Goal: Task Accomplishment & Management: Use online tool/utility

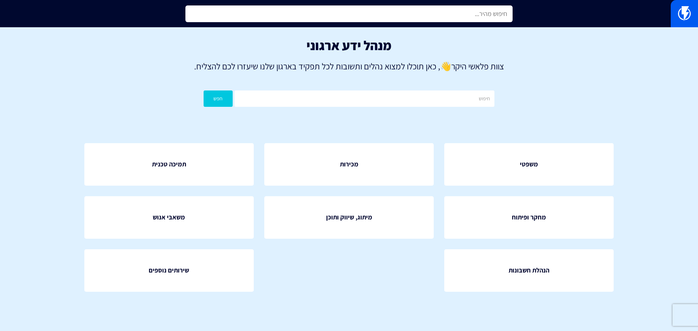
click at [345, 16] on input "text" at bounding box center [348, 13] width 327 height 17
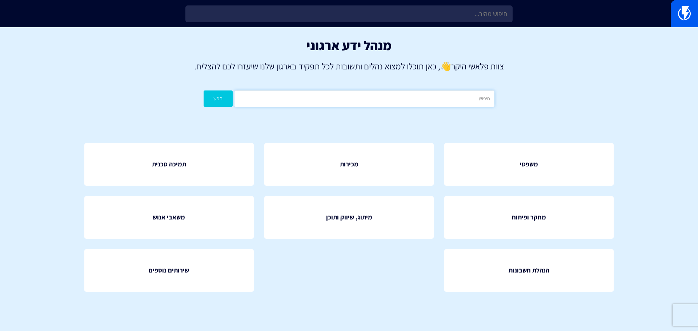
click at [431, 93] on input "text" at bounding box center [365, 99] width 260 height 16
type input "קטלוג"
click at [204, 91] on button "חפש" at bounding box center [218, 99] width 29 height 16
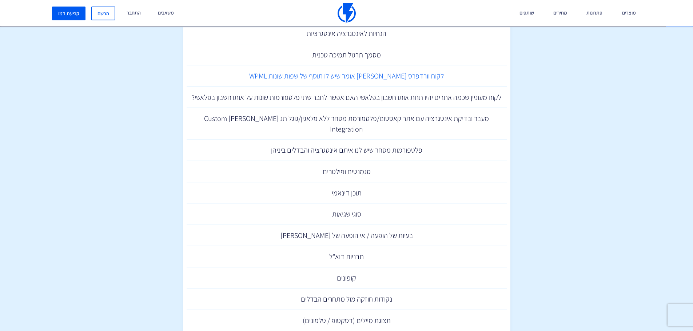
scroll to position [385, 0]
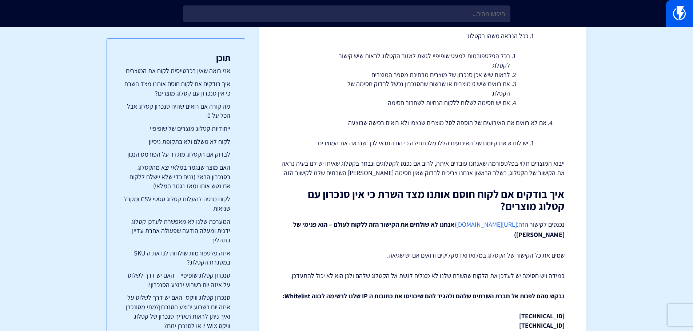
scroll to position [182, 0]
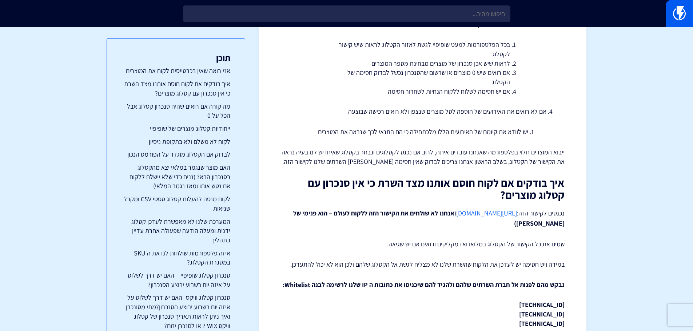
click at [497, 215] on link "https://flashy.app/server-check" at bounding box center [486, 213] width 61 height 8
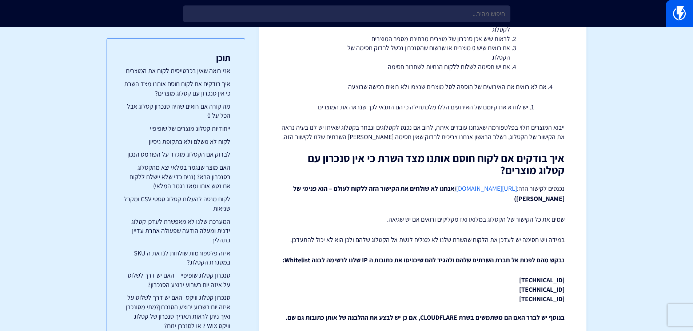
scroll to position [218, 0]
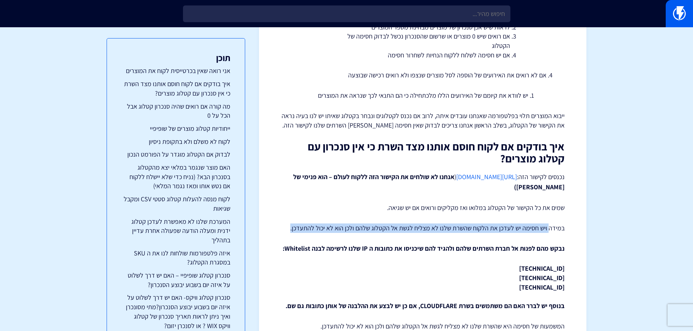
drag, startPoint x: 549, startPoint y: 229, endPoint x: 291, endPoint y: 231, distance: 258.2
click at [291, 231] on p "במידה ויש חסימה יש לעדכן את הלקוח שהשרת שלנו לא מצליח לגשת אל הקטלוג שלהם ולכן …" at bounding box center [423, 228] width 284 height 9
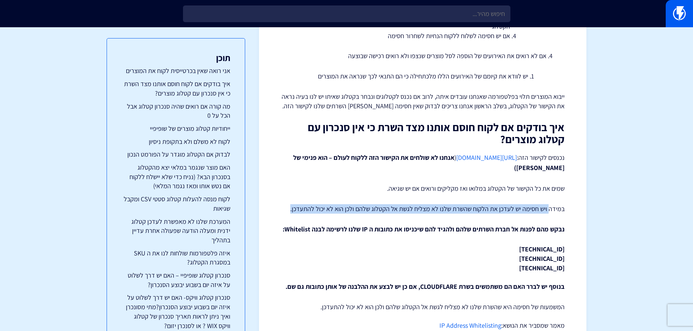
scroll to position [255, 0]
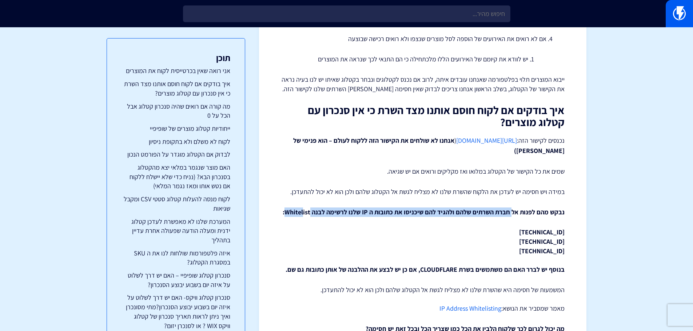
drag, startPoint x: 513, startPoint y: 212, endPoint x: 308, endPoint y: 208, distance: 205.8
click at [308, 208] on strong "נבקש מהם לפנות אל חברת השרתים שלהם ולהגיד להם שיכניסו את כתובות ה IP שלנו לרשימ…" at bounding box center [424, 212] width 282 height 8
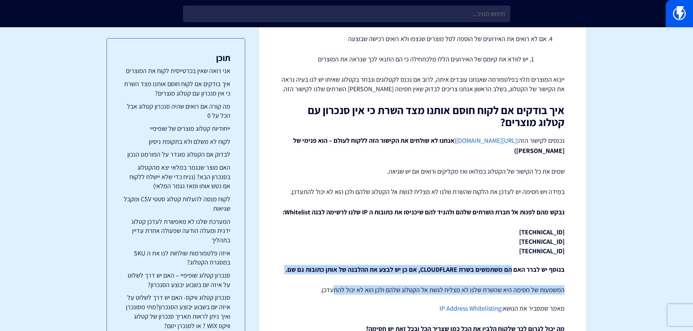
drag, startPoint x: 512, startPoint y: 271, endPoint x: 341, endPoint y: 290, distance: 171.6
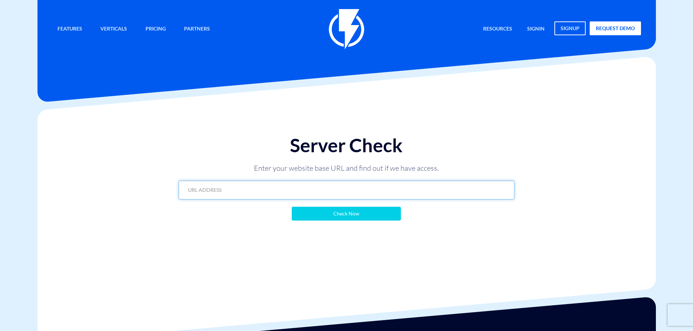
click at [353, 190] on input "text" at bounding box center [347, 190] width 336 height 19
paste input "https://schnitt.ussl.co.il/?flashy_export=products&flashy_pagination=true&per_p…"
type input "https://schnitt.ussl.co.il/?flashy_export=products&flashy_pagination=true&per_p…"
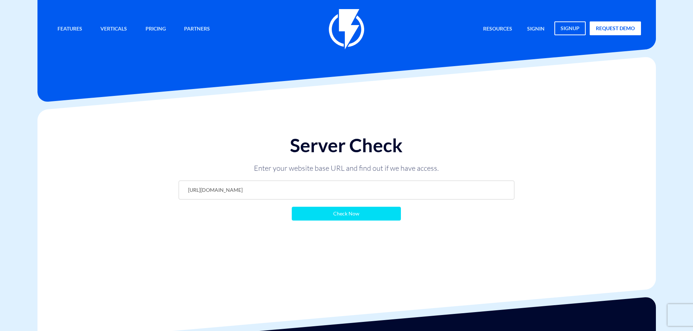
click at [342, 218] on input "Check Now" at bounding box center [346, 214] width 109 height 14
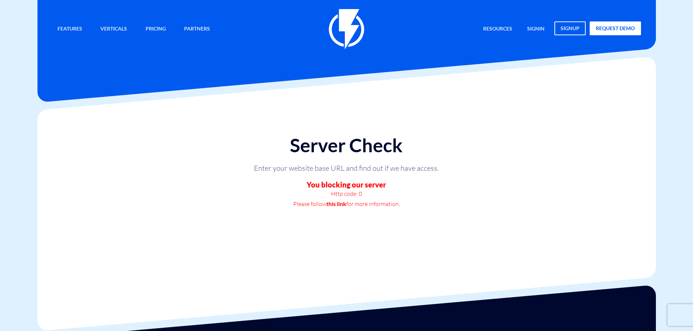
click at [335, 203] on link "this link" at bounding box center [336, 204] width 20 height 10
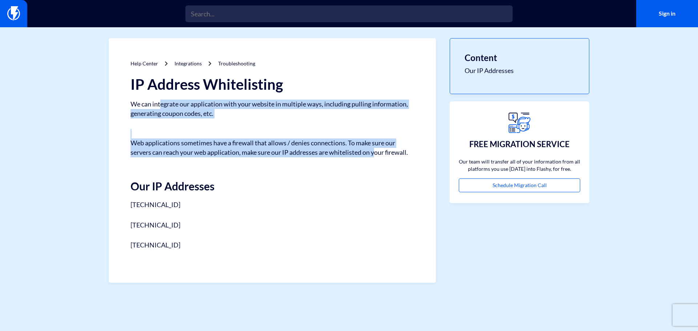
drag, startPoint x: 161, startPoint y: 103, endPoint x: 377, endPoint y: 153, distance: 222.1
click at [377, 153] on div "IP Address Whitelisting We can integrate our application with your website in m…" at bounding box center [273, 163] width 284 height 174
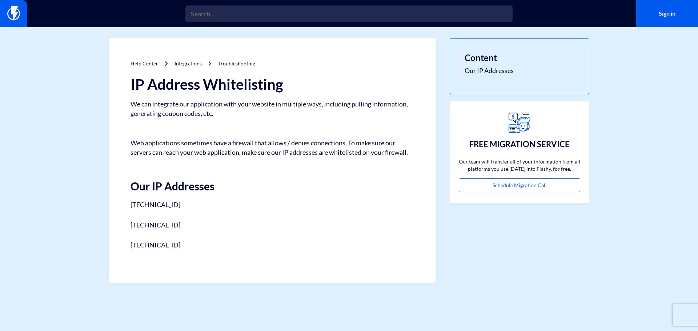
click at [367, 168] on h2 "Our IP Addresses" at bounding box center [273, 180] width 284 height 24
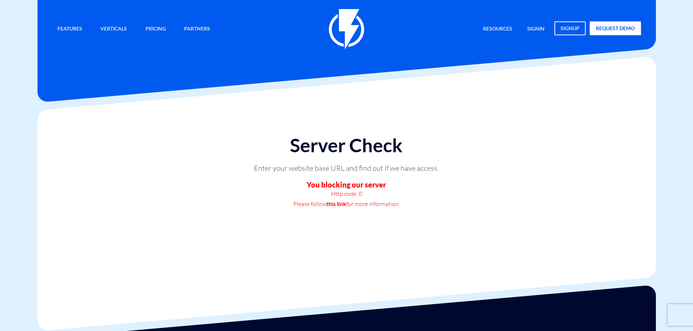
click at [99, 185] on div "Server Check Enter your website base URL and find out if we have access. You bl…" at bounding box center [346, 184] width 629 height 150
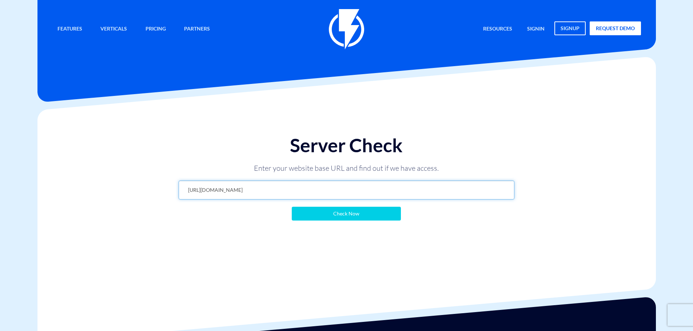
click at [484, 193] on input "https://schnitt.ussl.co.il/?flashy_export=products&flashy_pagination=true&per_p…" at bounding box center [347, 190] width 336 height 19
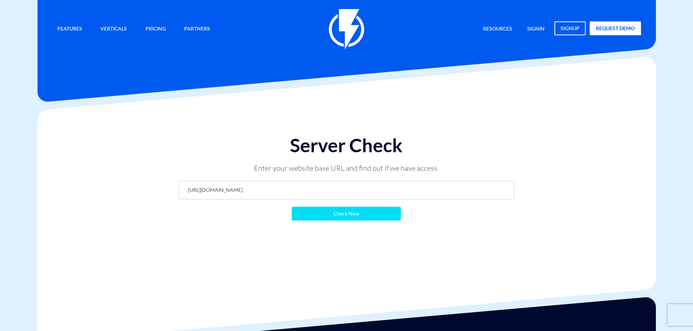
click at [355, 217] on input "Check Now" at bounding box center [346, 214] width 109 height 14
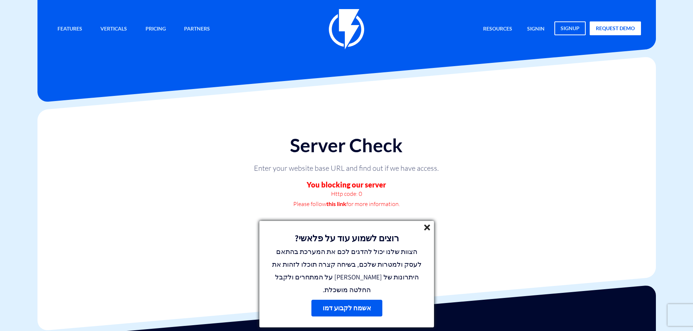
click at [406, 189] on p "Http code: 0" at bounding box center [346, 194] width 218 height 10
click at [427, 230] on line at bounding box center [426, 227] width 5 height 5
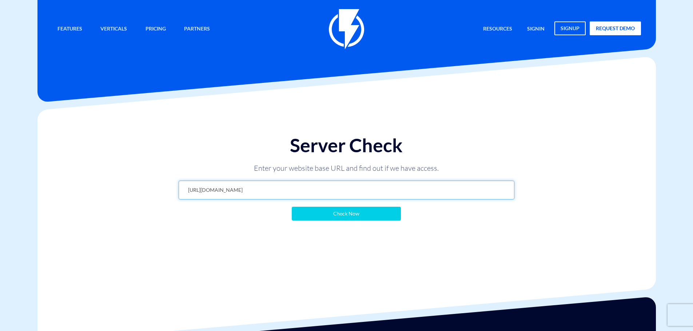
click at [349, 192] on input "https://schnitt.ussl.co.il/?flashy_export=products&flashy_pagination=true&per_p…" at bounding box center [347, 190] width 336 height 19
paste input "drk.co.il/?flashy_export=products&flashy_pagination=true&per_page=100&key=zouhy…"
type input "https://drk.co.il/?flashy_export=products&flashy_pagination=true&per_page=100&k…"
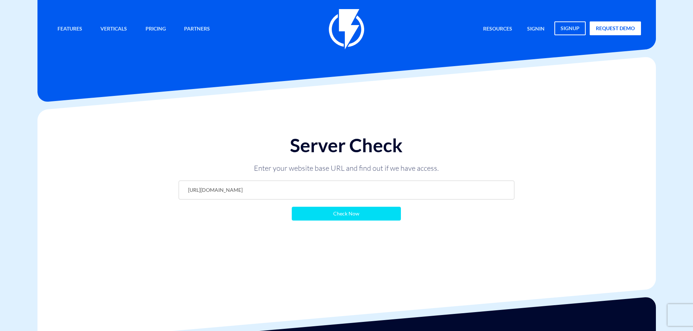
click at [369, 220] on input "Check Now" at bounding box center [346, 214] width 109 height 14
click at [369, 217] on input "Check Now" at bounding box center [346, 214] width 109 height 14
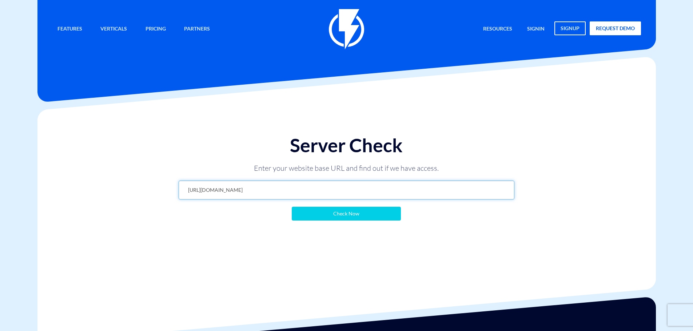
click at [336, 190] on input "[URL][DOMAIN_NAME]" at bounding box center [347, 190] width 336 height 19
paste input "schnitt.ussl.co.il/?flashy_export=products&flashy_pagination=true&per_page=100&…"
type input "https://schnitt.ussl.co.il/?flashy_export=products&flashy_pagination=true&per_p…"
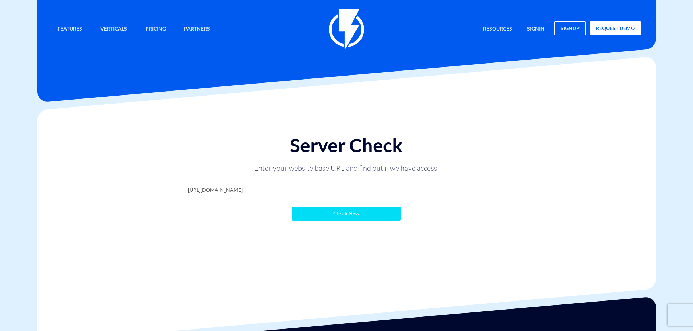
click at [340, 217] on input "Check Now" at bounding box center [346, 214] width 109 height 14
